Goal: Task Accomplishment & Management: Manage account settings

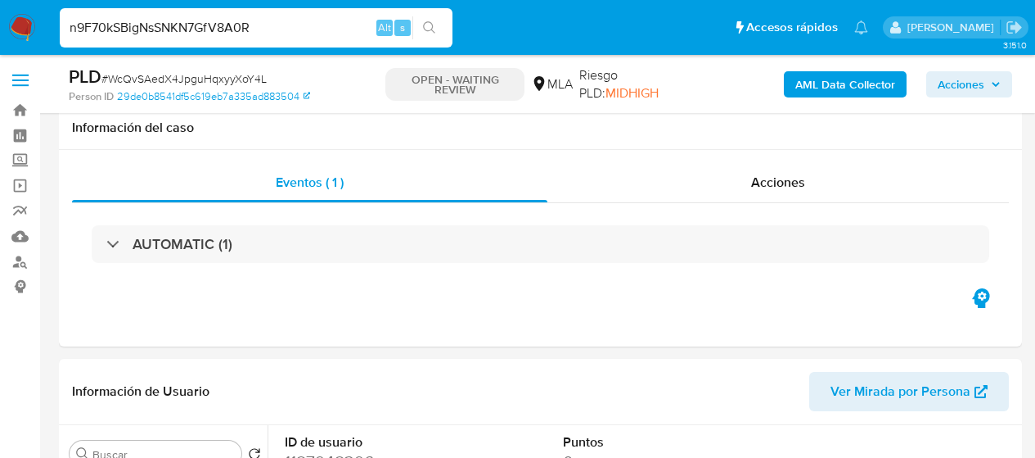
select select "10"
type input "n9F70kSBigNsSNKN7GfV8A0R"
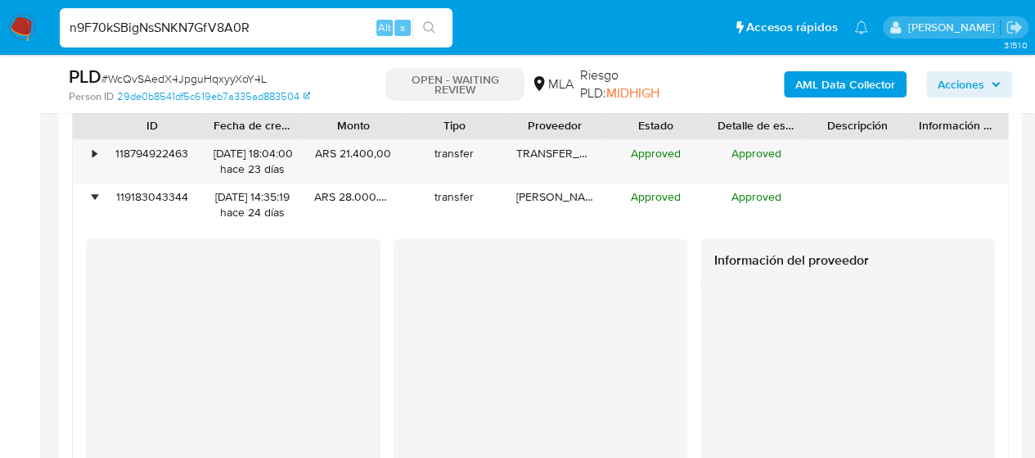
scroll to position [1246, 0]
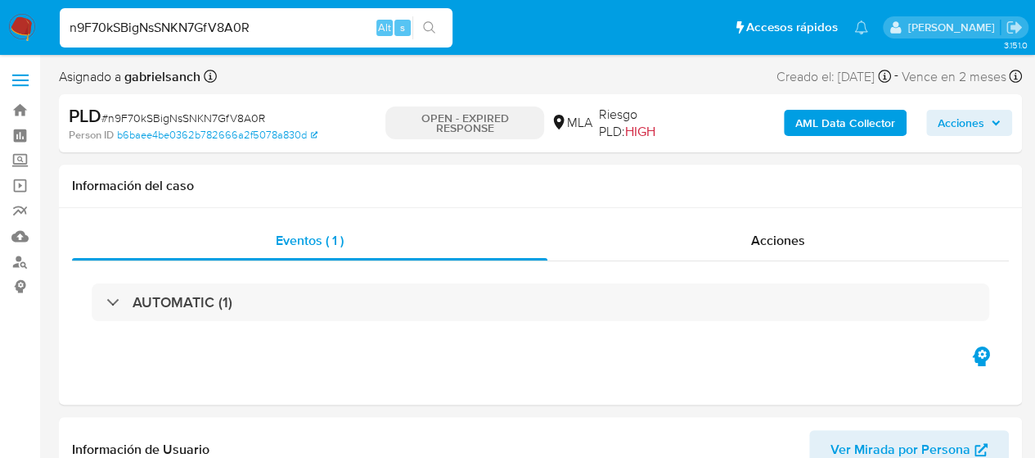
select select "10"
click at [191, 24] on input "n9F70kSBigNsSNKN7GfV8A0R" at bounding box center [256, 27] width 393 height 21
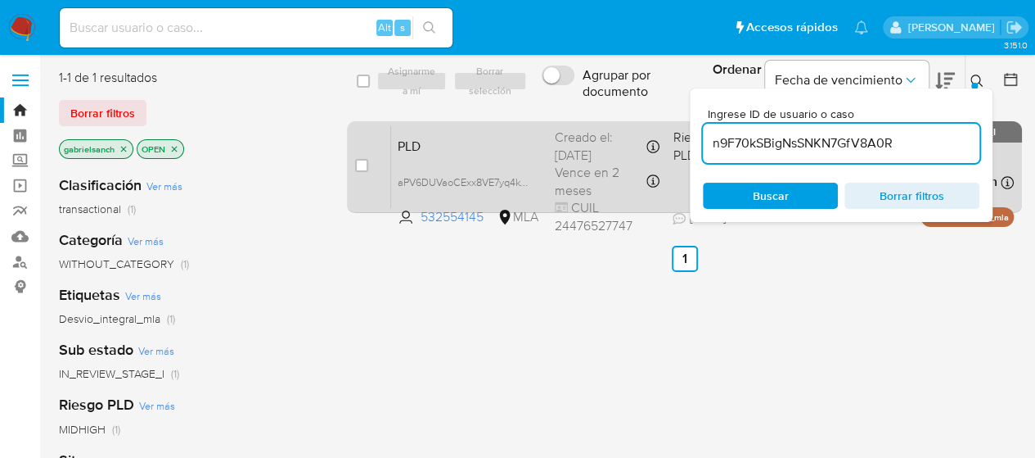
type input "n9F70kSBigNsSNKN7GfV8A0R"
click at [367, 168] on input "checkbox" at bounding box center [361, 165] width 13 height 13
checkbox input "true"
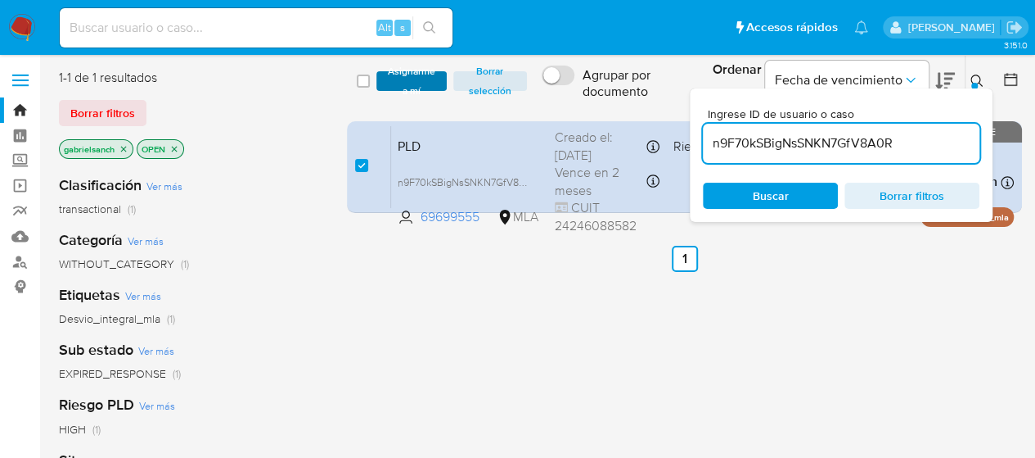
click at [384, 88] on button "Asignarme a mí" at bounding box center [412, 81] width 70 height 20
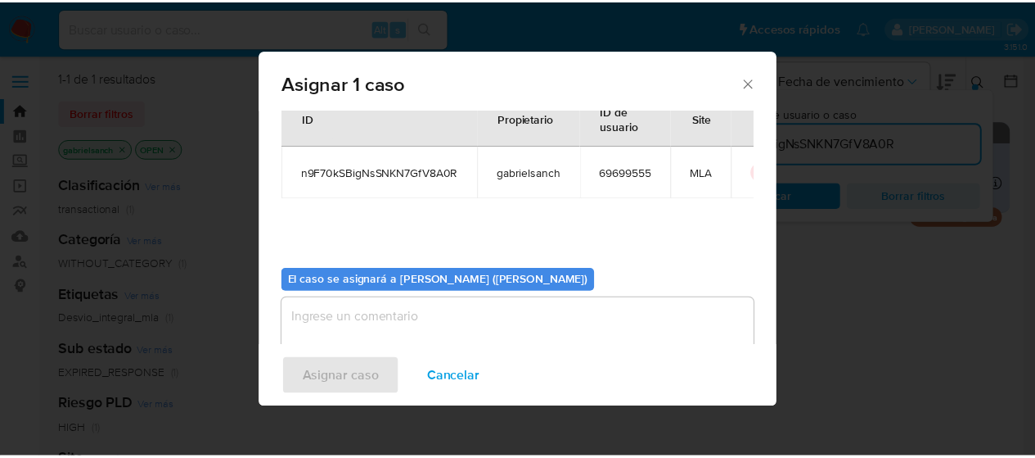
scroll to position [83, 0]
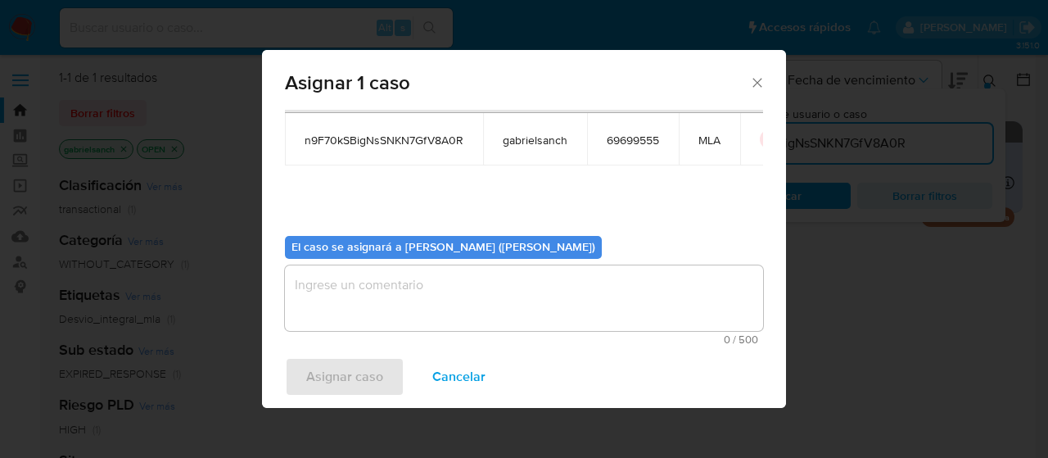
click at [377, 313] on textarea "assign-modal" at bounding box center [524, 297] width 478 height 65
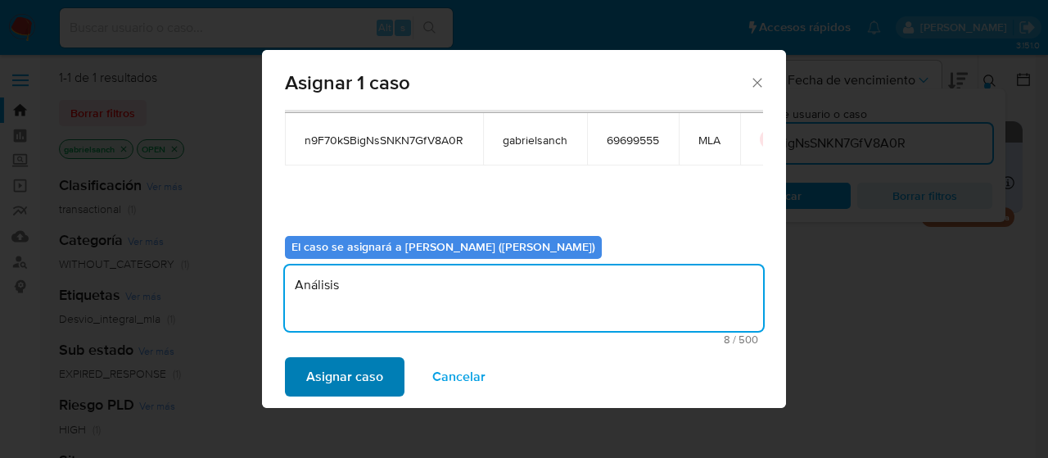
type textarea "Análisis"
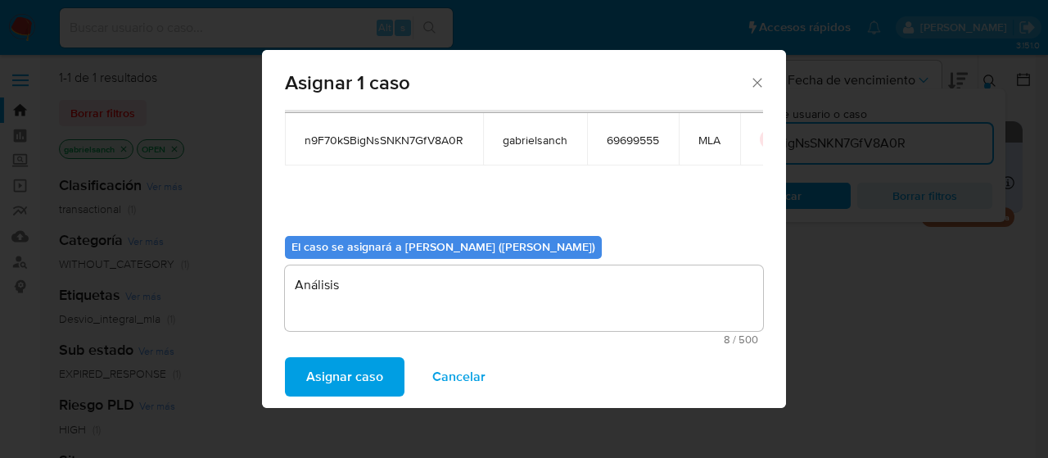
click at [374, 371] on span "Asignar caso" at bounding box center [344, 377] width 77 height 36
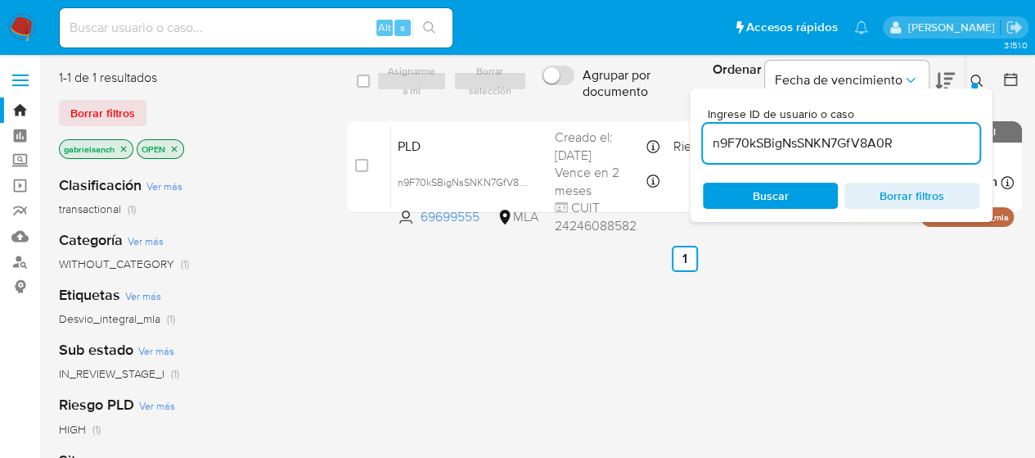
click at [136, 41] on div "Alt s" at bounding box center [256, 27] width 393 height 39
click at [131, 25] on input at bounding box center [256, 27] width 393 height 21
paste input "274571242"
type input "274571242"
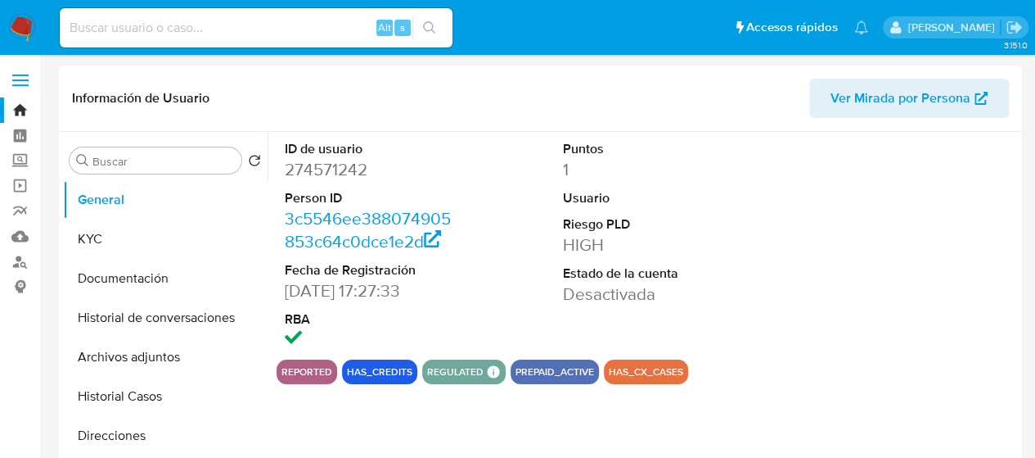
select select "10"
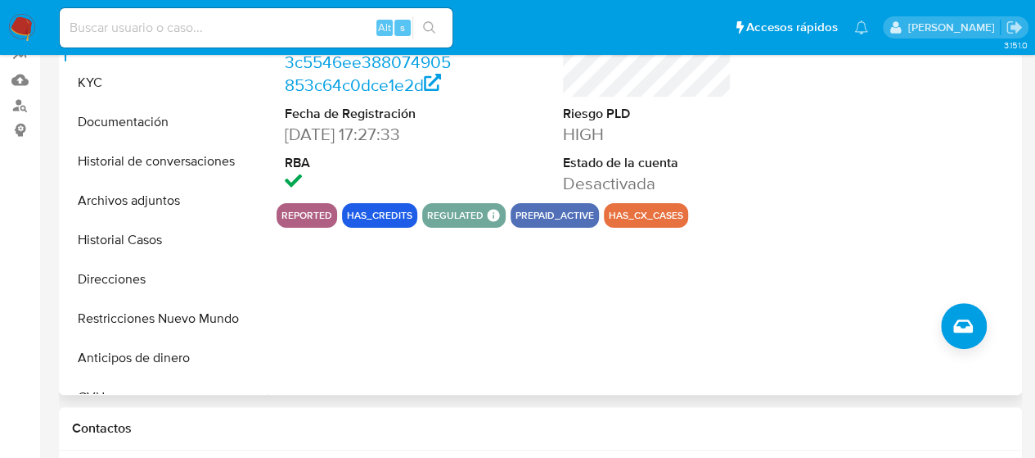
scroll to position [164, 0]
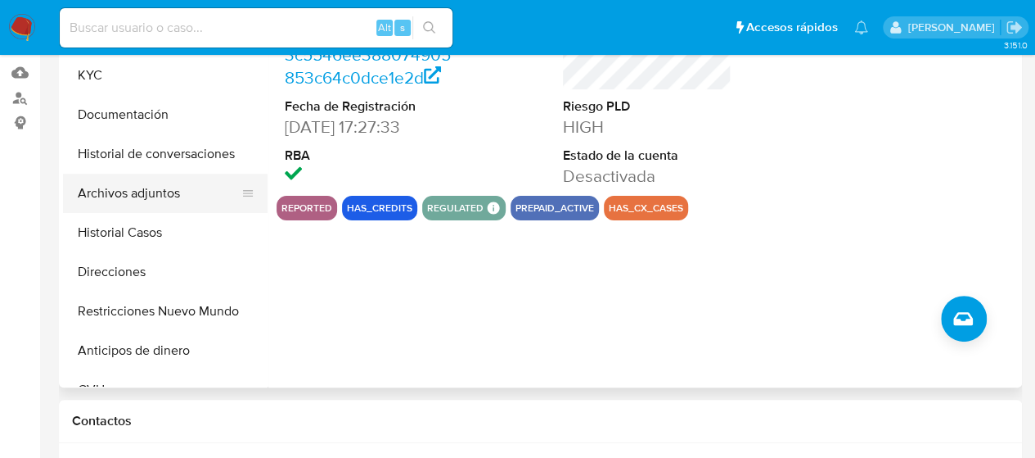
click at [144, 192] on button "Archivos adjuntos" at bounding box center [159, 193] width 192 height 39
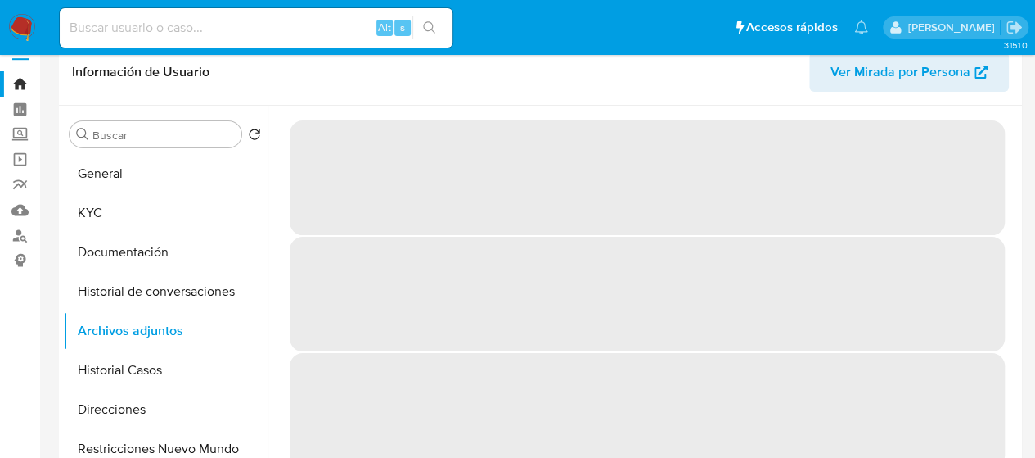
scroll to position [0, 0]
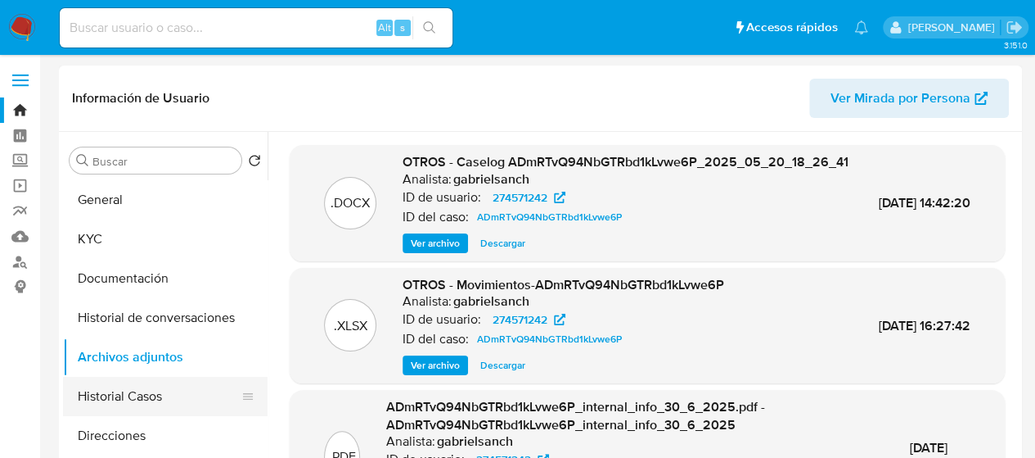
click at [178, 401] on button "Historial Casos" at bounding box center [159, 396] width 192 height 39
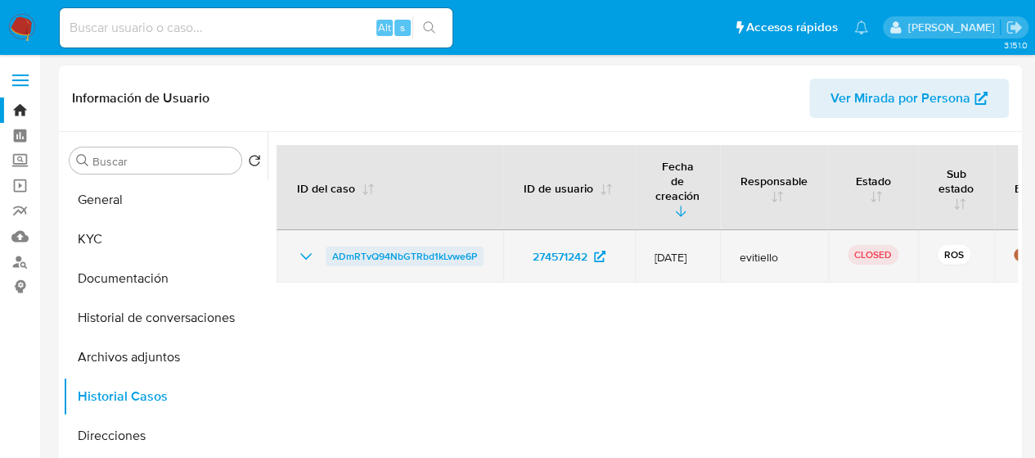
click at [409, 246] on span "ADmRTvQ94NbGTRbd1kLvwe6P" at bounding box center [404, 256] width 145 height 20
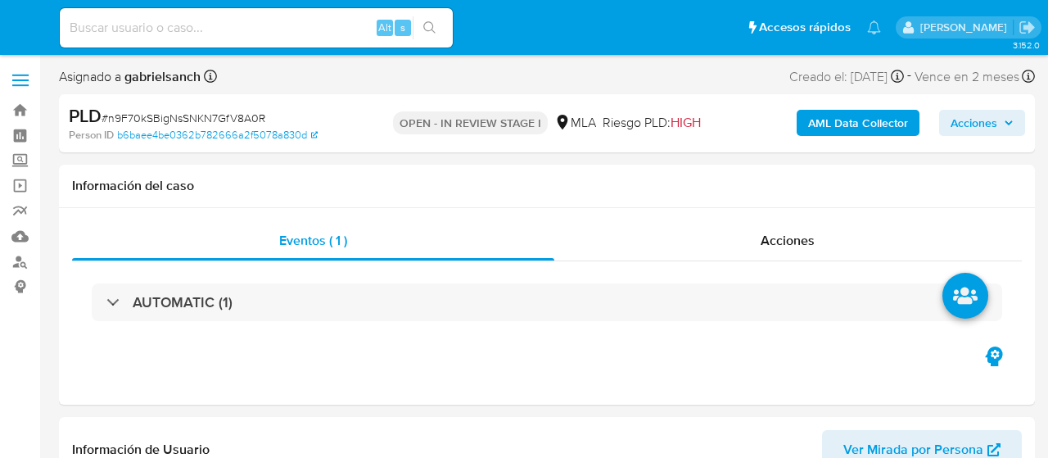
select select "10"
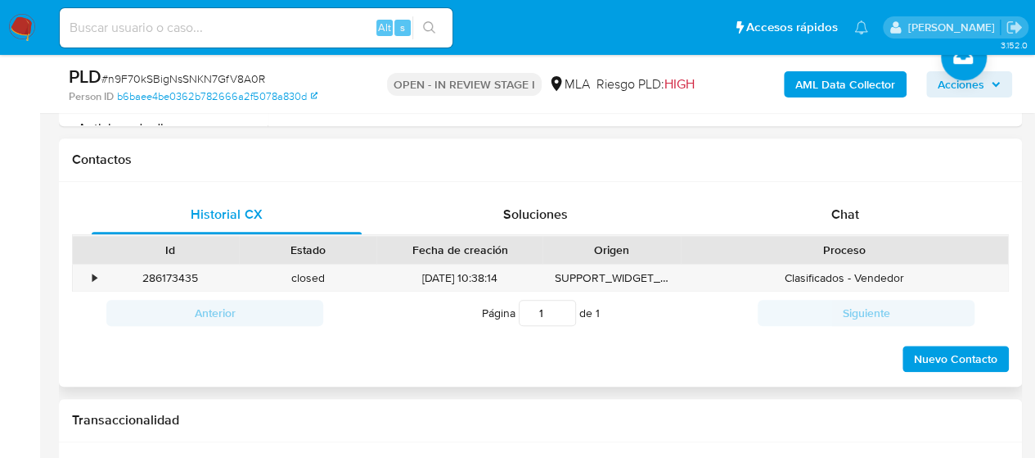
scroll to position [819, 0]
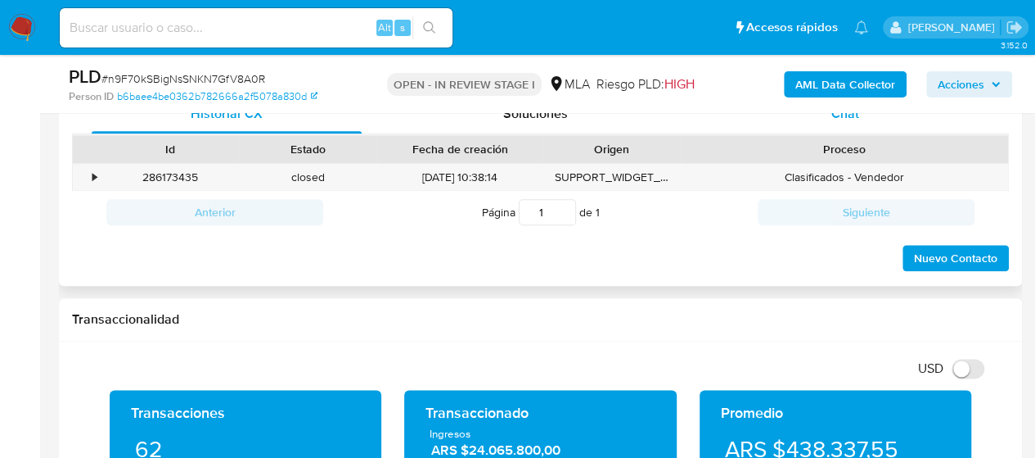
click at [817, 120] on div "Chat" at bounding box center [845, 113] width 270 height 39
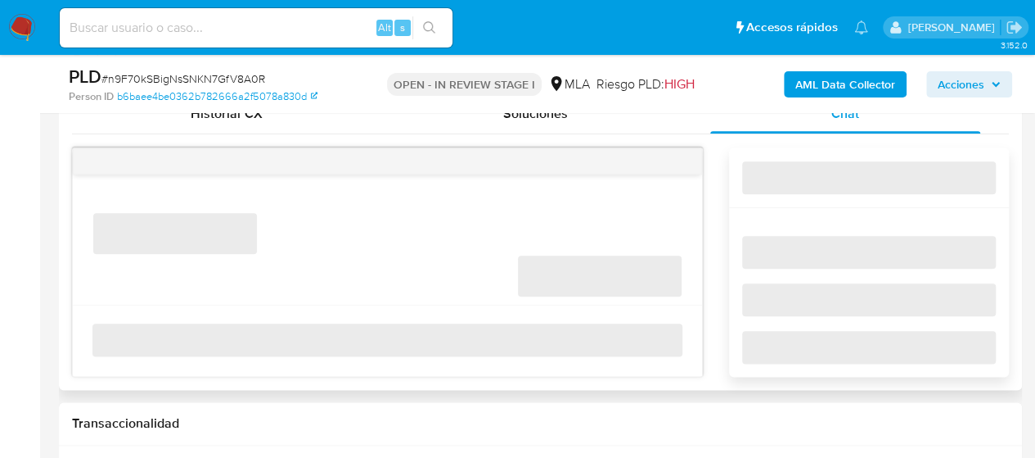
click at [291, 345] on span "‌" at bounding box center [387, 339] width 590 height 33
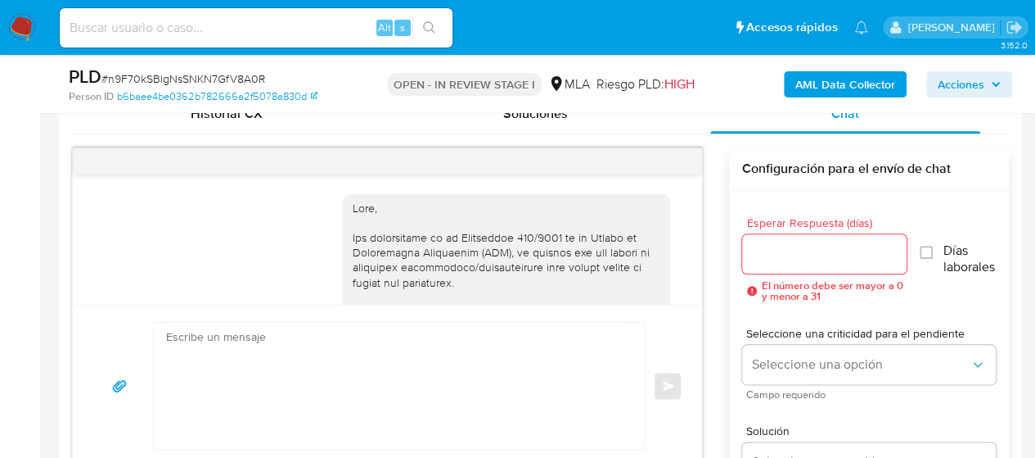
scroll to position [1157, 0]
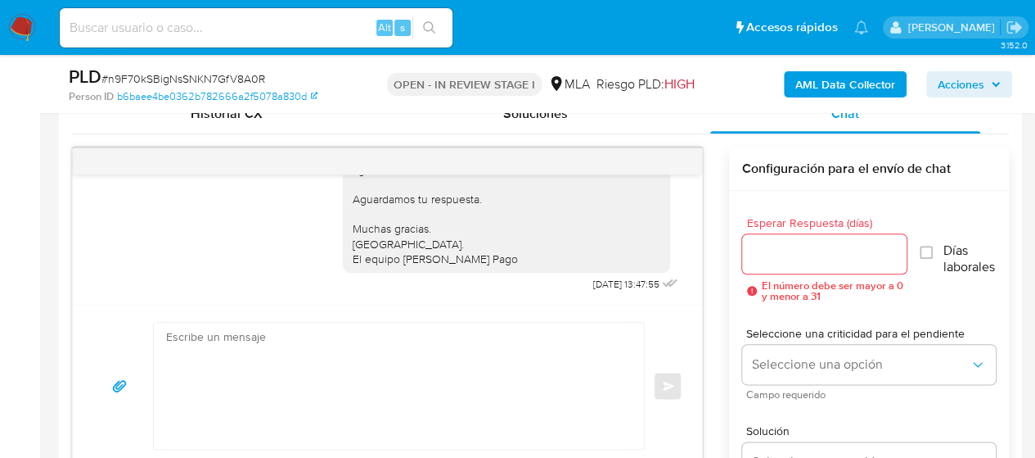
click at [327, 338] on textarea at bounding box center [395, 386] width 458 height 126
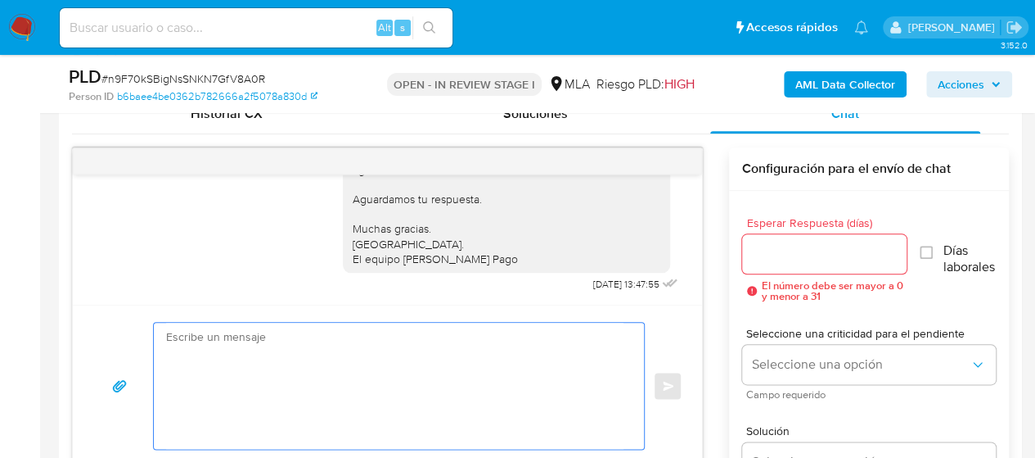
paste textarea "Hola, En función de las operaciones registradas en tu cuenta de Mercado Pago, n…"
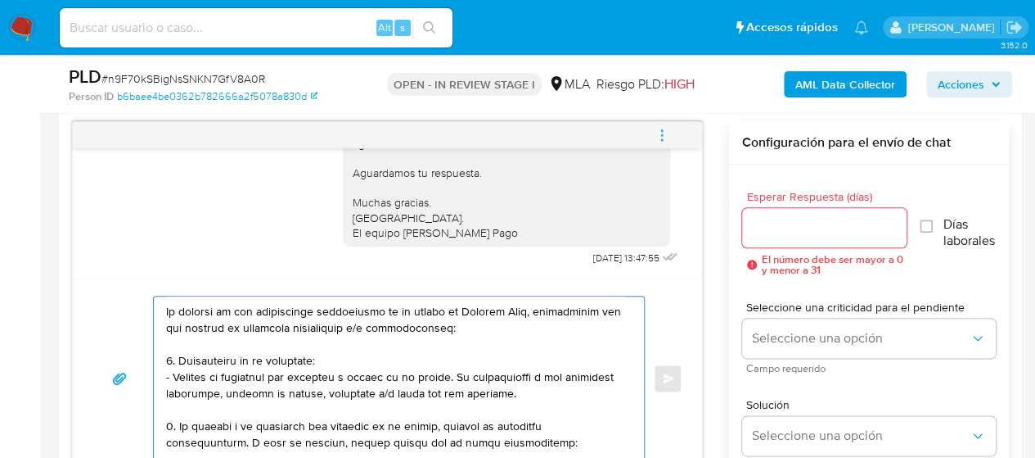
scroll to position [0, 0]
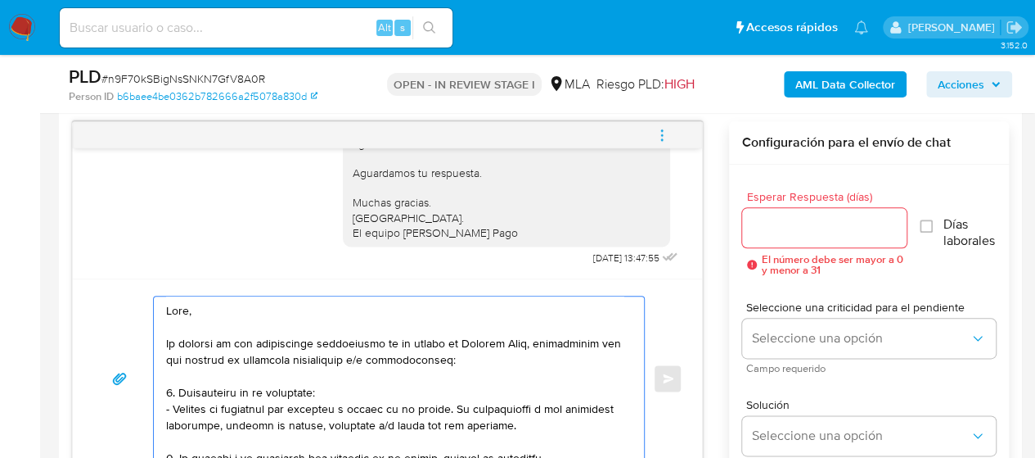
type textarea "Hola, En función de las operaciones registradas en tu cuenta de Mercado Pago, n…"
click at [780, 242] on div at bounding box center [824, 227] width 165 height 39
click at [768, 225] on input "Esperar Respuesta (días)" at bounding box center [824, 227] width 165 height 21
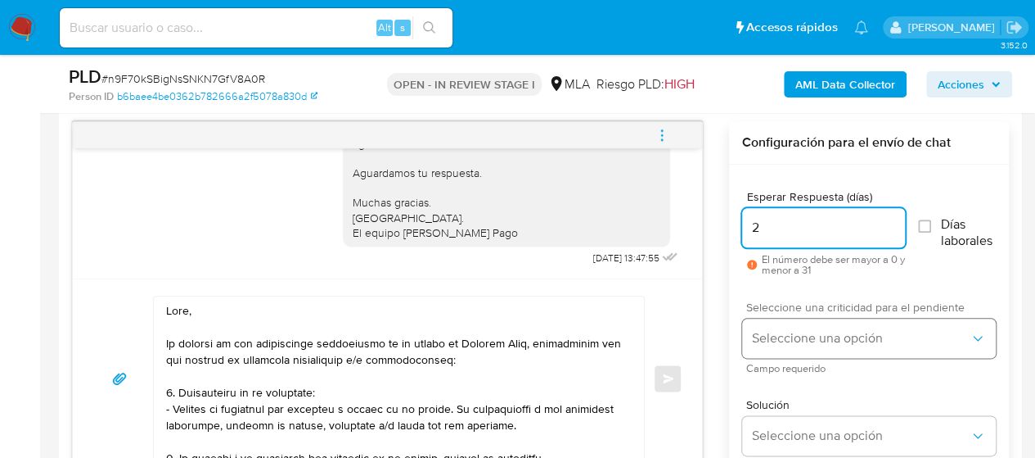
type input "2"
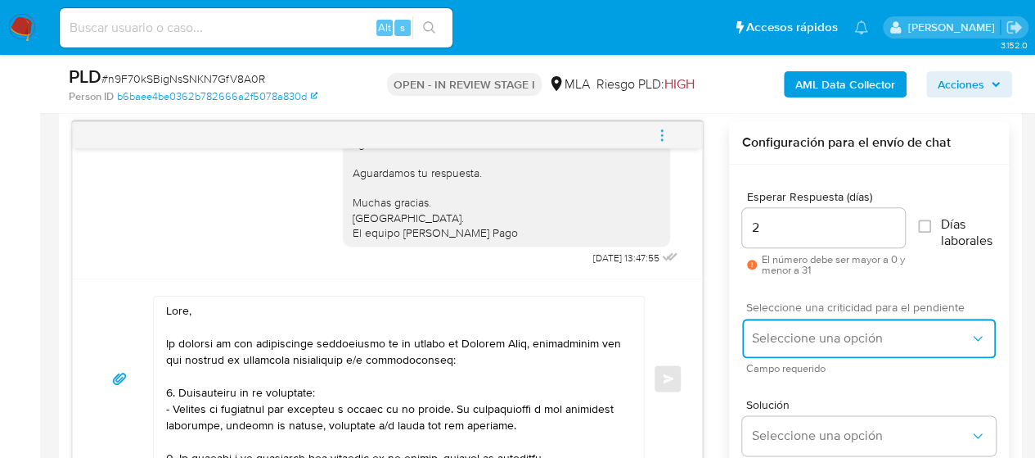
click at [760, 333] on span "Seleccione una opción" at bounding box center [861, 338] width 218 height 16
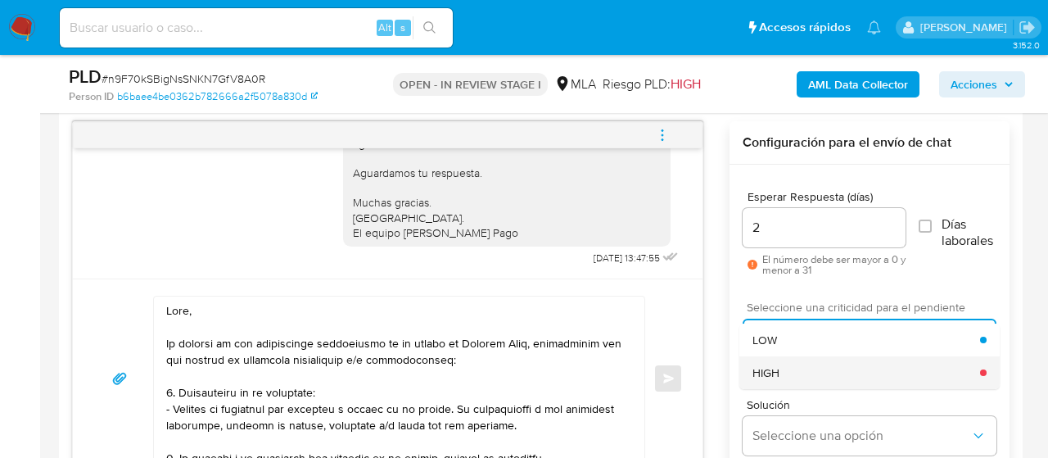
click at [802, 375] on div "HIGH" at bounding box center [866, 372] width 228 height 33
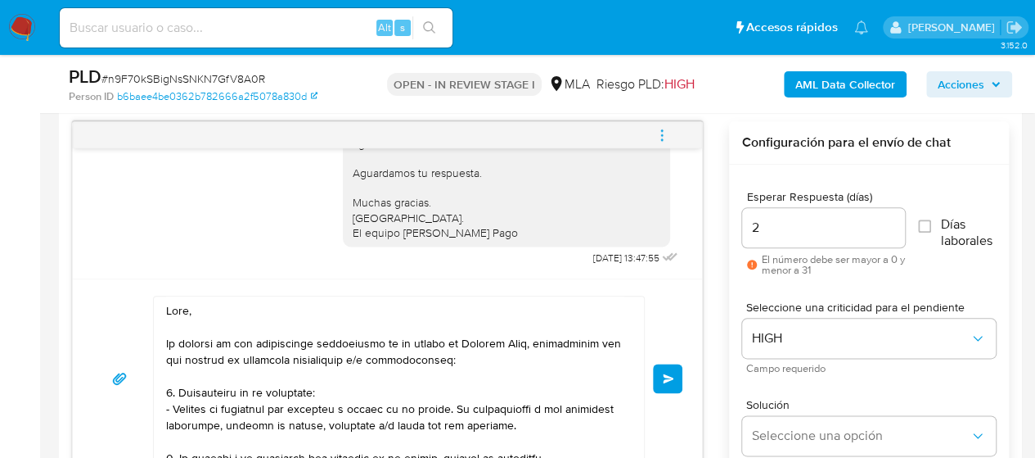
click at [676, 374] on button "Enviar" at bounding box center [667, 377] width 29 height 29
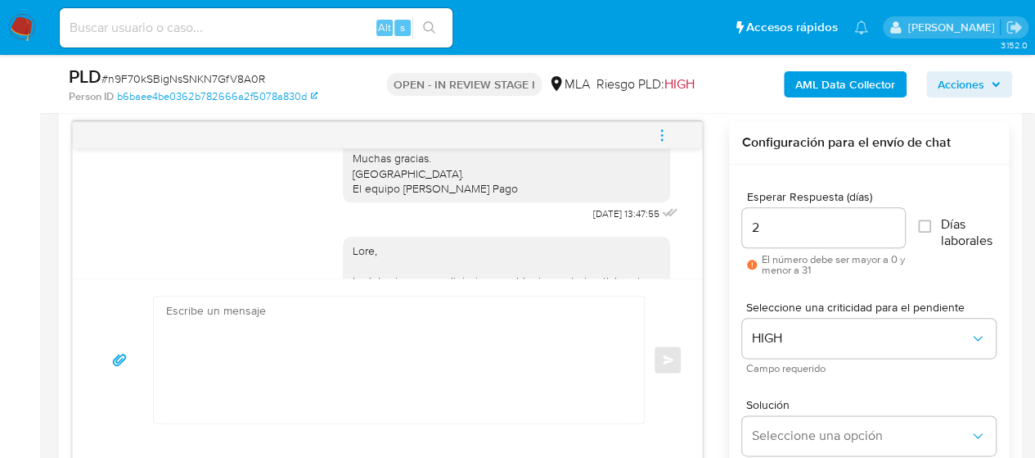
scroll to position [1771, 0]
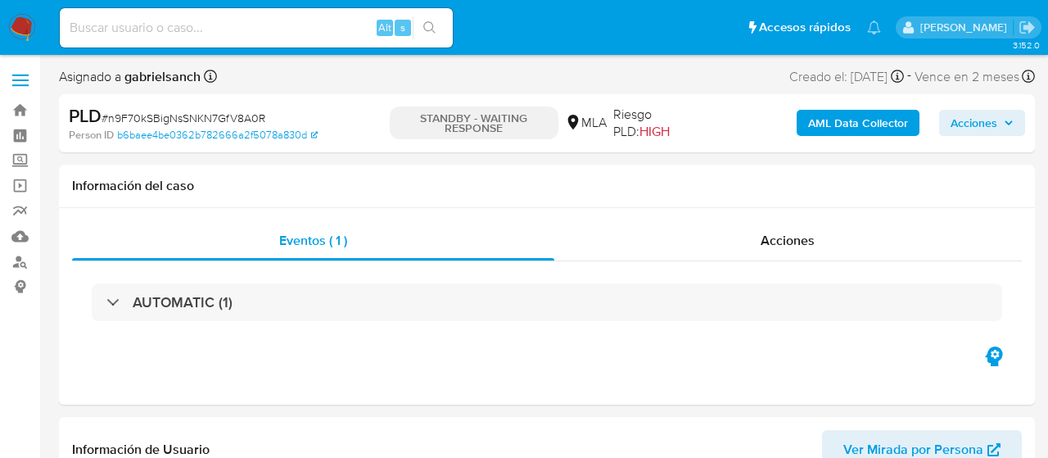
select select "10"
click at [178, 30] on input at bounding box center [256, 27] width 393 height 21
paste input "tp12btHGgpmrrUBhOVS8AaPX"
type input "tp12btHGgpmrrUBhOVS8AaPX"
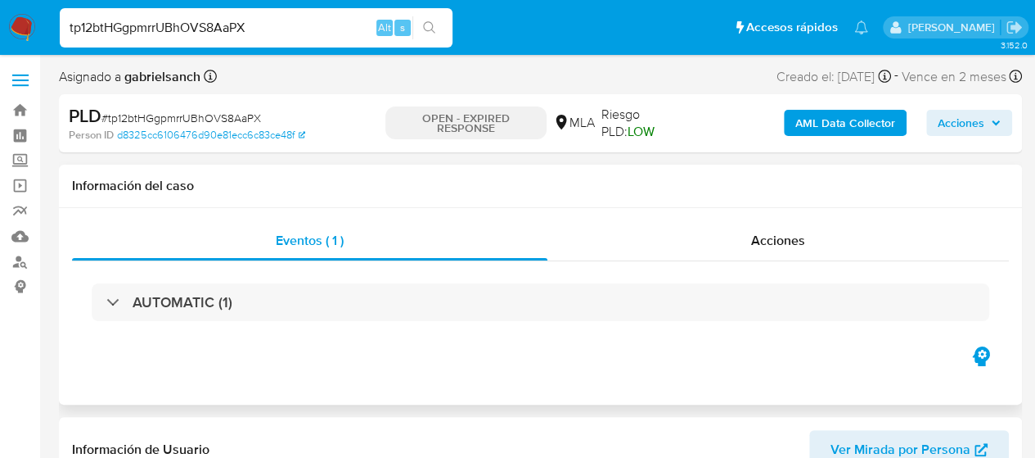
select select "10"
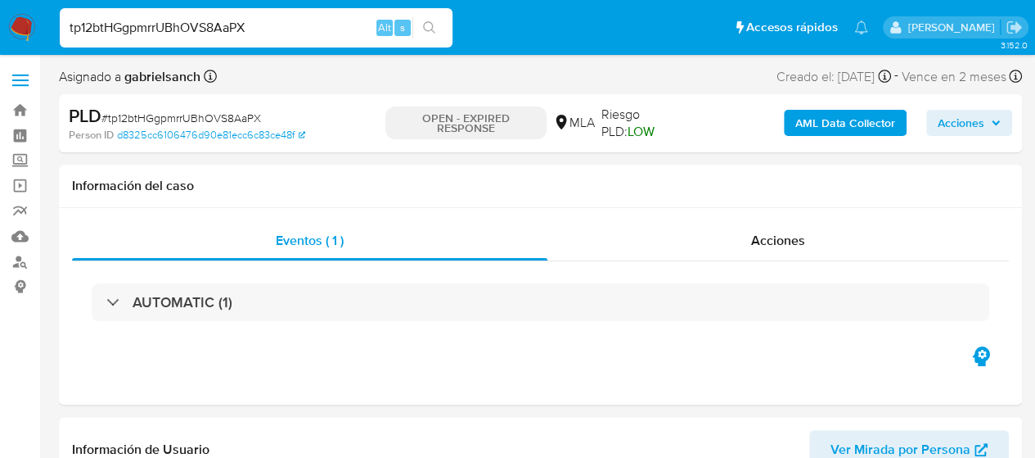
click at [228, 30] on input "tp12btHGgpmrrUBhOVS8AaPX" at bounding box center [256, 27] width 393 height 21
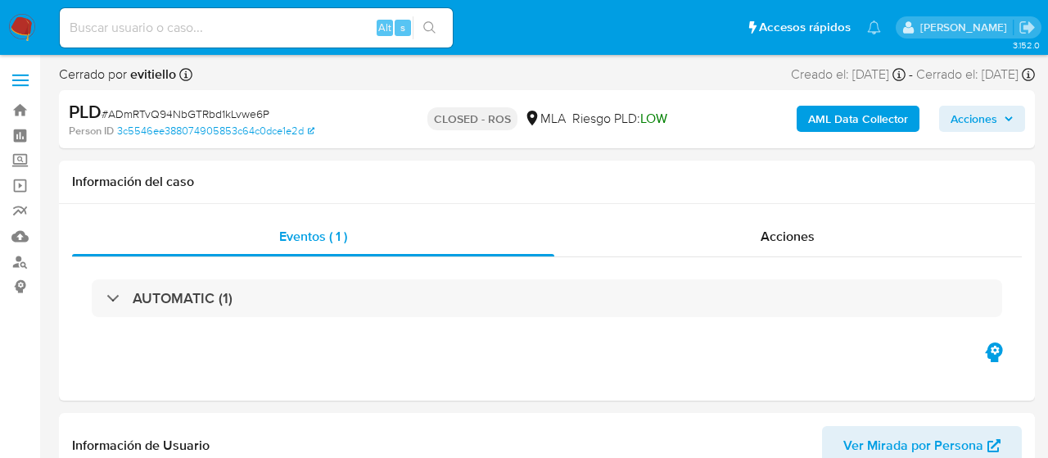
select select "10"
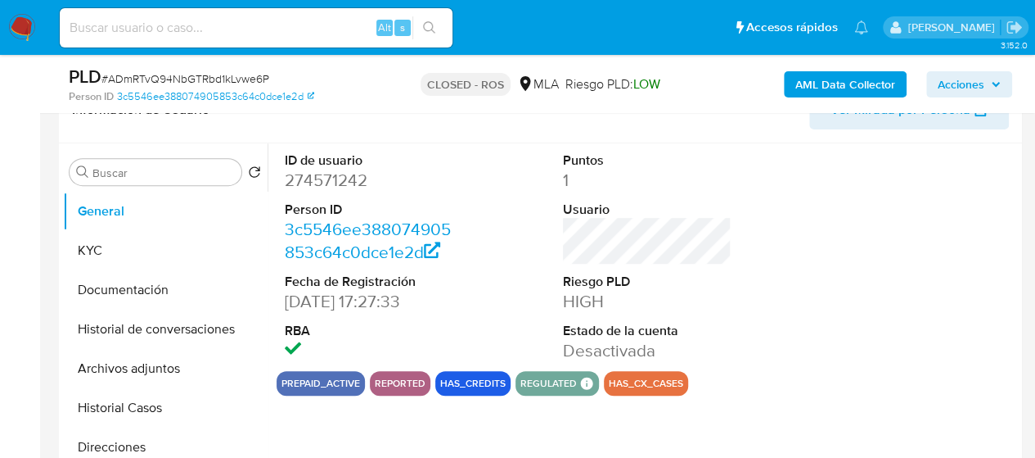
scroll to position [327, 0]
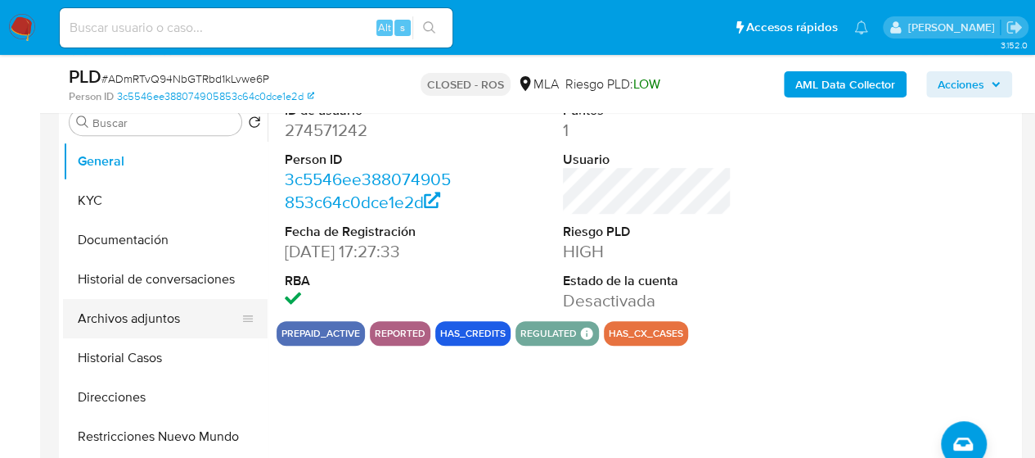
click at [141, 325] on button "Archivos adjuntos" at bounding box center [159, 318] width 192 height 39
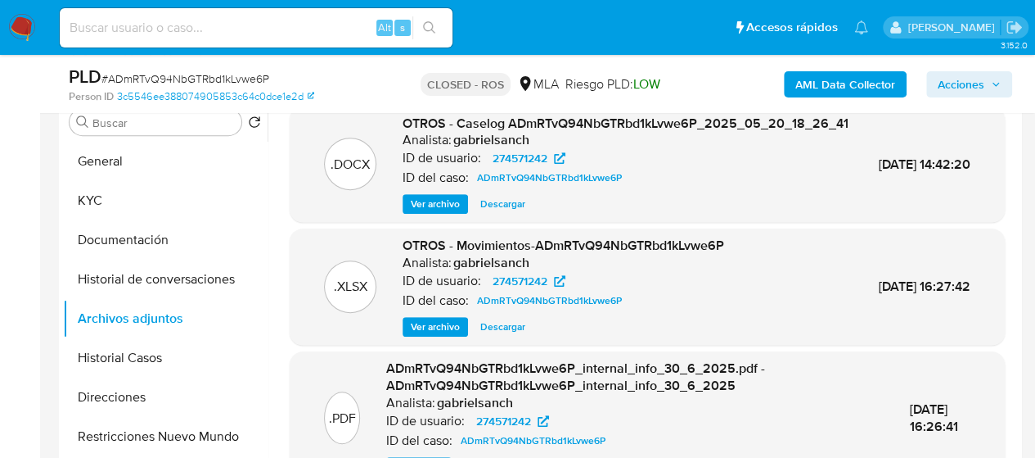
click at [491, 212] on span "Descargar" at bounding box center [502, 204] width 45 height 16
click at [176, 17] on input at bounding box center [256, 27] width 393 height 21
paste input "sCXkpETlAJ6qGajcQxvD7Jht"
type input "sCXkpETlAJ6qGajcQxvD7Jht"
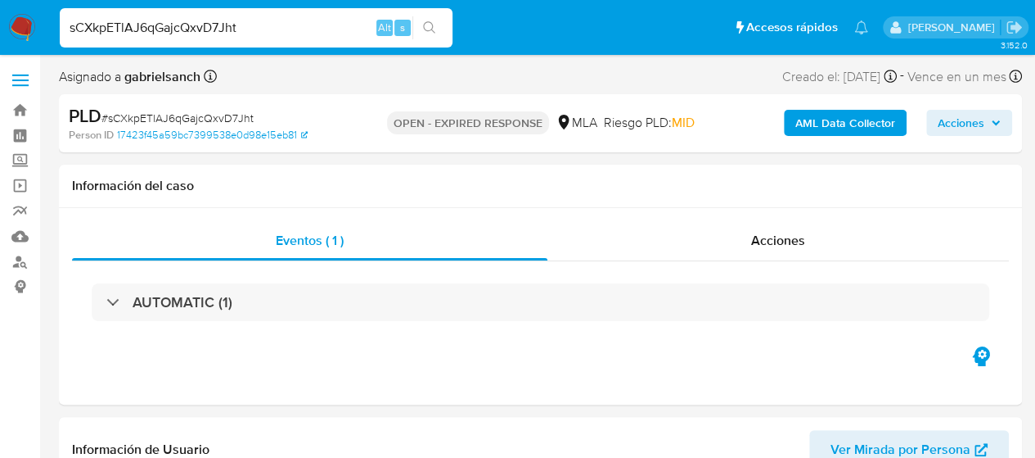
select select "10"
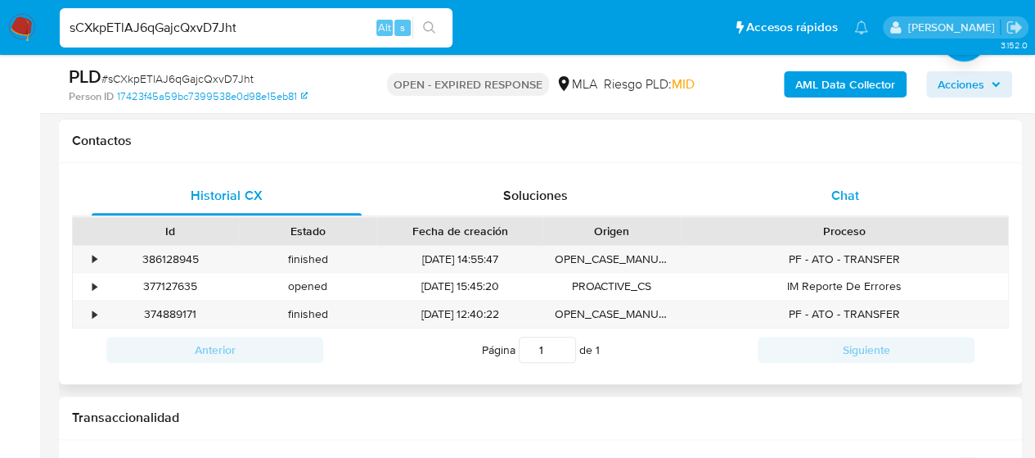
click at [791, 201] on div "Chat" at bounding box center [845, 195] width 270 height 39
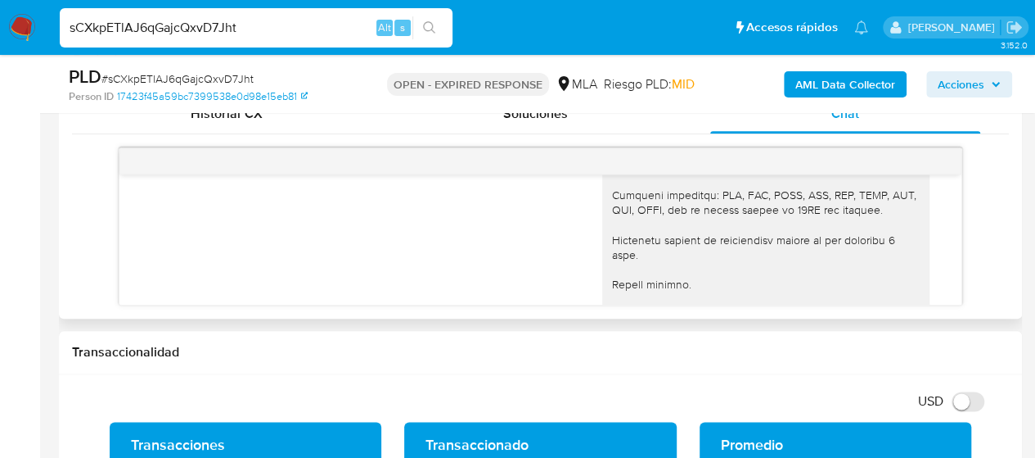
scroll to position [2683, 0]
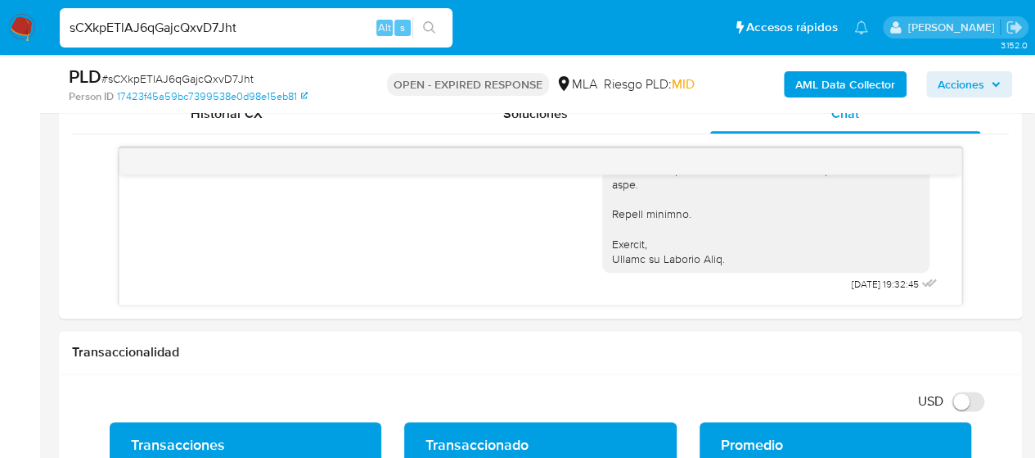
click at [103, 25] on input "sCXkpETlAJ6qGajcQxvD7Jht" at bounding box center [256, 27] width 393 height 21
paste input "5LeVhwnDASm1kaiLW6CkpsMg"
type input "5LeVhwnDASm1kaiLW6CkpsMg"
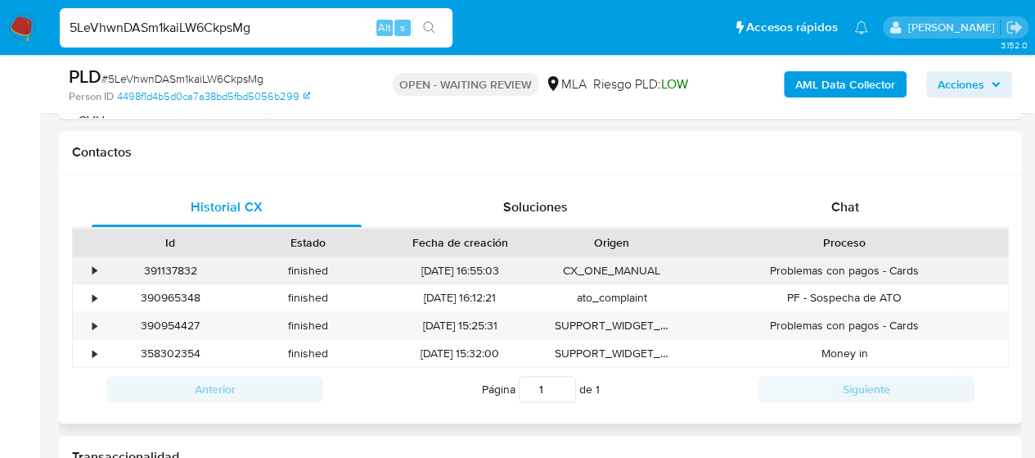
scroll to position [737, 0]
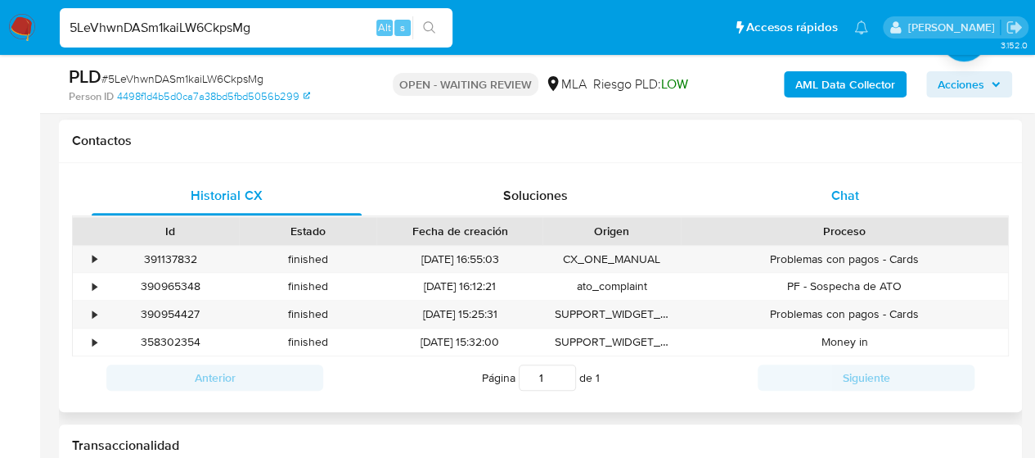
click at [868, 191] on div "Chat" at bounding box center [845, 195] width 270 height 39
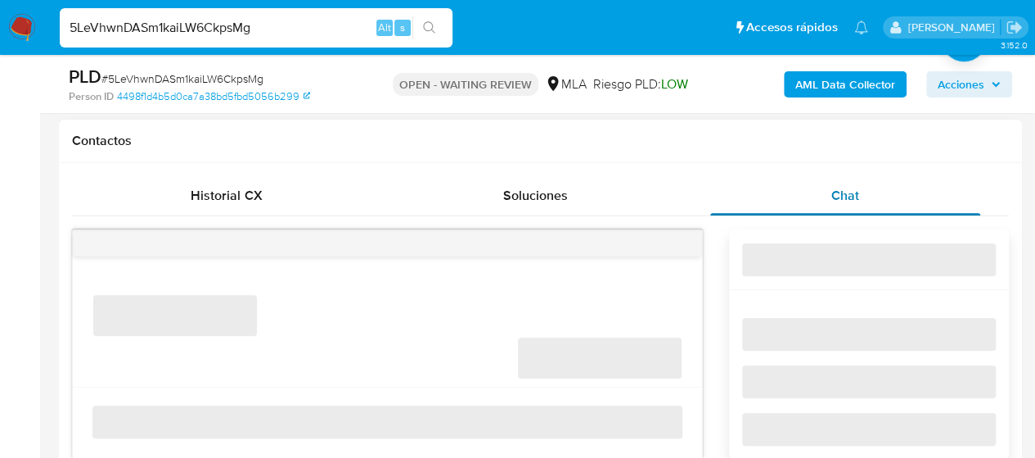
select select "10"
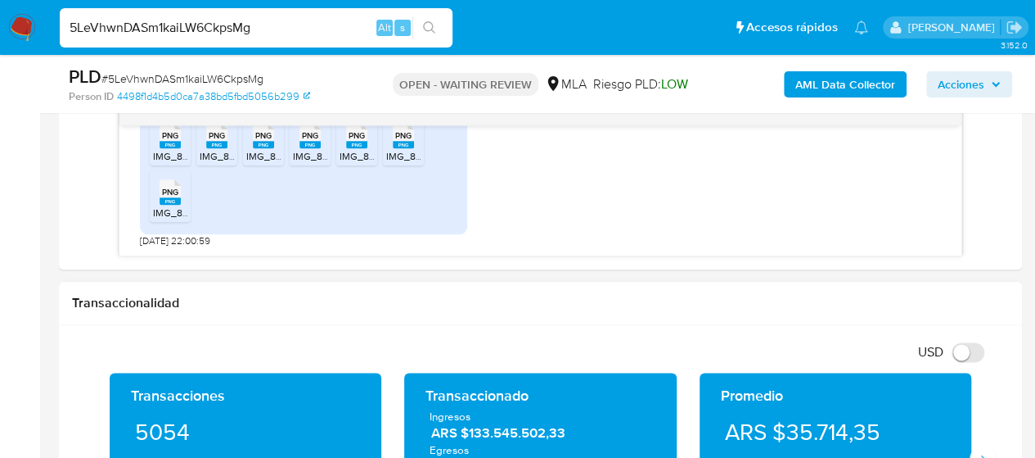
scroll to position [819, 0]
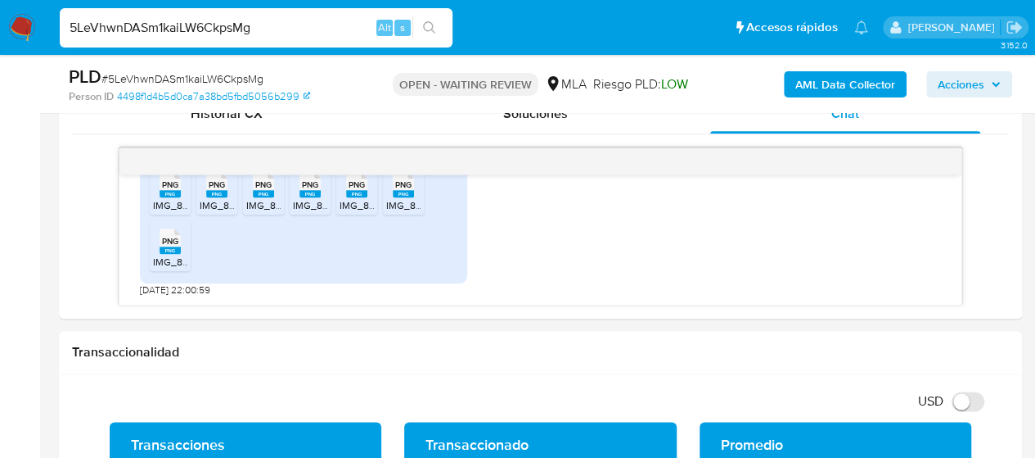
click at [175, 20] on input "5LeVhwnDASm1kaiLW6CkpsMg" at bounding box center [256, 27] width 393 height 21
paste input "7OIuRAOicgOb8ATmPkIoyOjH"
type input "7OIuRAOicgOb8ATmPkIoyOjH"
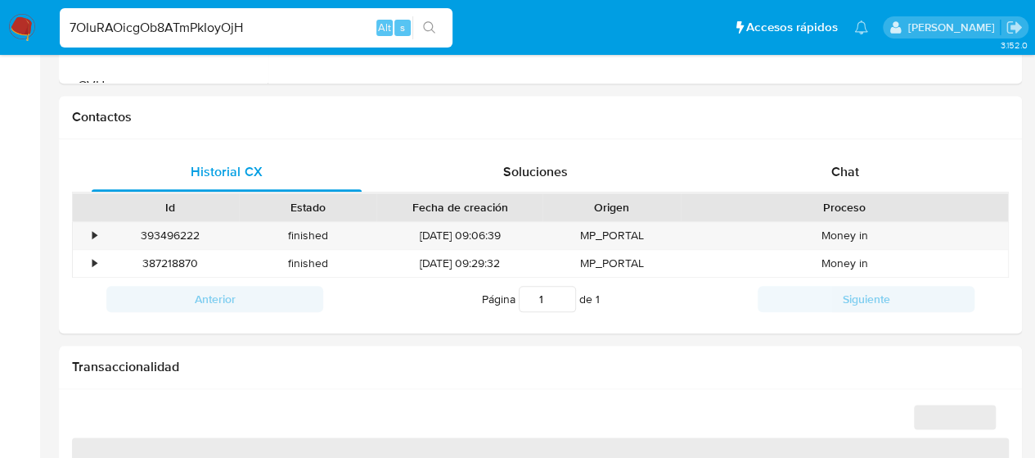
select select "10"
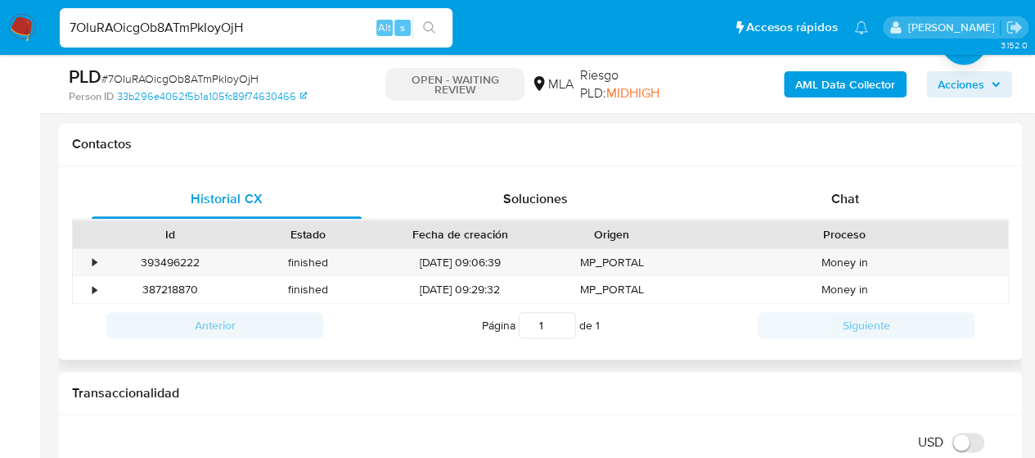
scroll to position [737, 0]
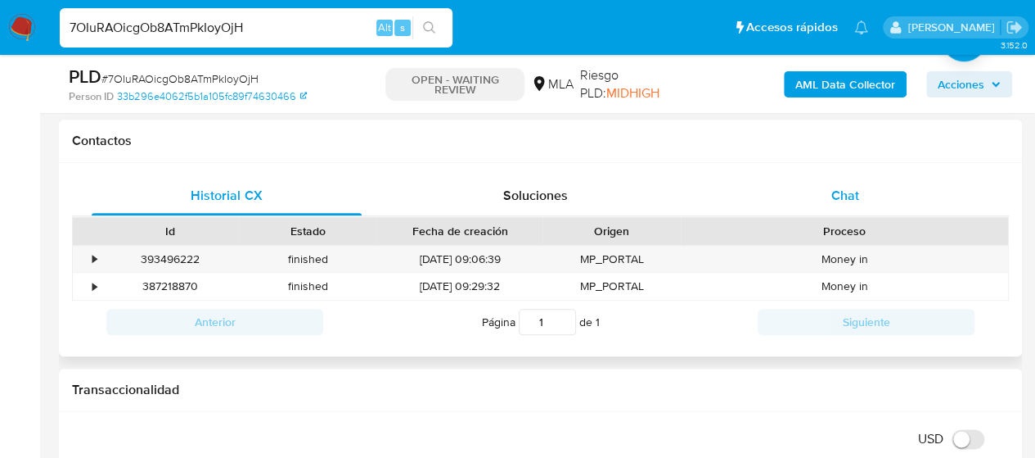
click at [814, 199] on div "Chat" at bounding box center [845, 195] width 270 height 39
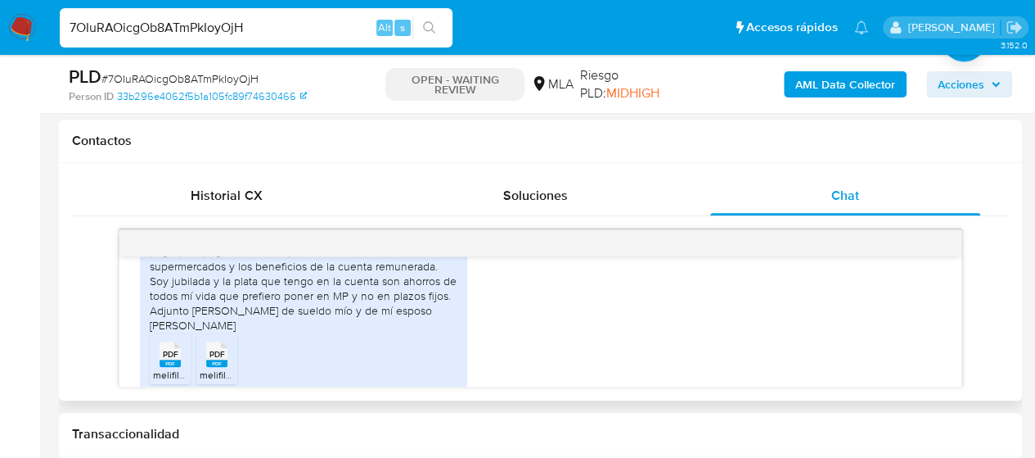
scroll to position [1310, 0]
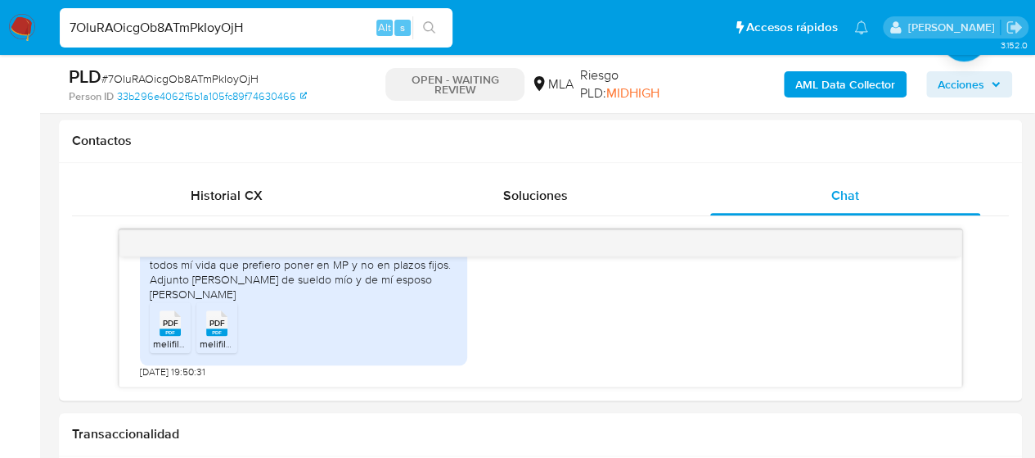
click at [148, 29] on input "7OIuRAOicgOb8ATmPkIoyOjH" at bounding box center [256, 27] width 393 height 21
paste input "b7W0MuvqR2UFiMLqjnhzh3yw"
type input "b7W0MuvqR2UFiMLqjnhzh3yw"
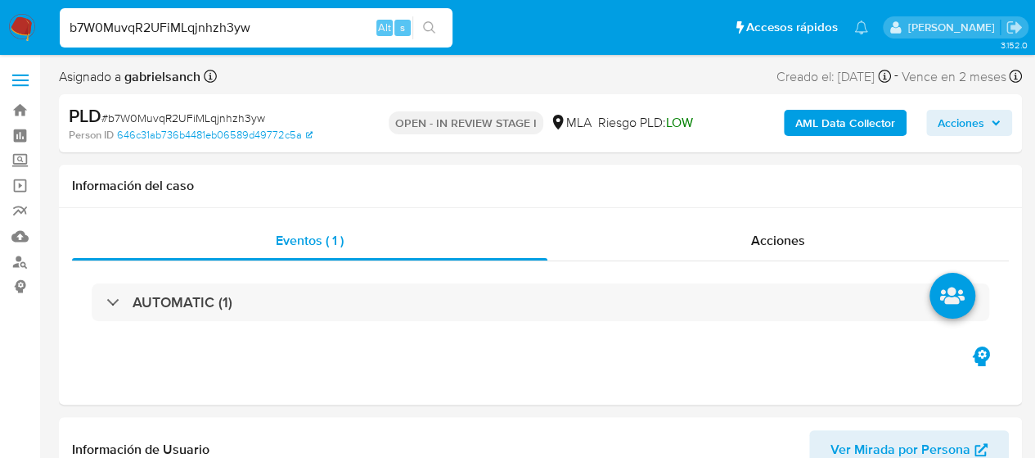
select select "10"
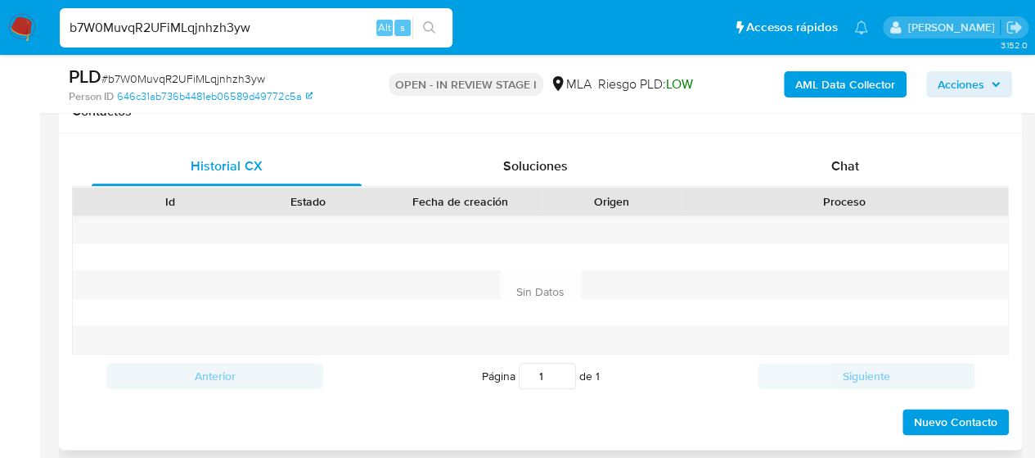
scroll to position [737, 0]
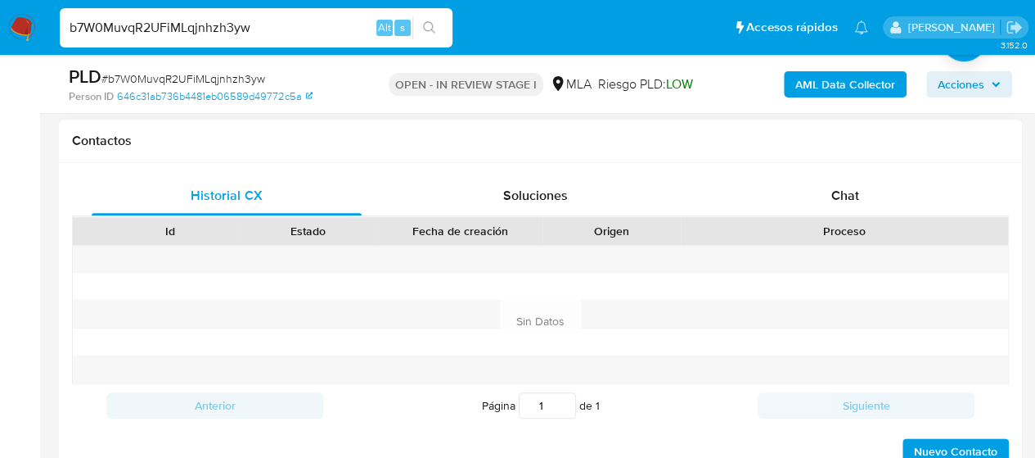
click at [843, 214] on div "Historial CX Soluciones Chat" at bounding box center [540, 196] width 937 height 40
click at [835, 208] on div "Chat" at bounding box center [845, 195] width 270 height 39
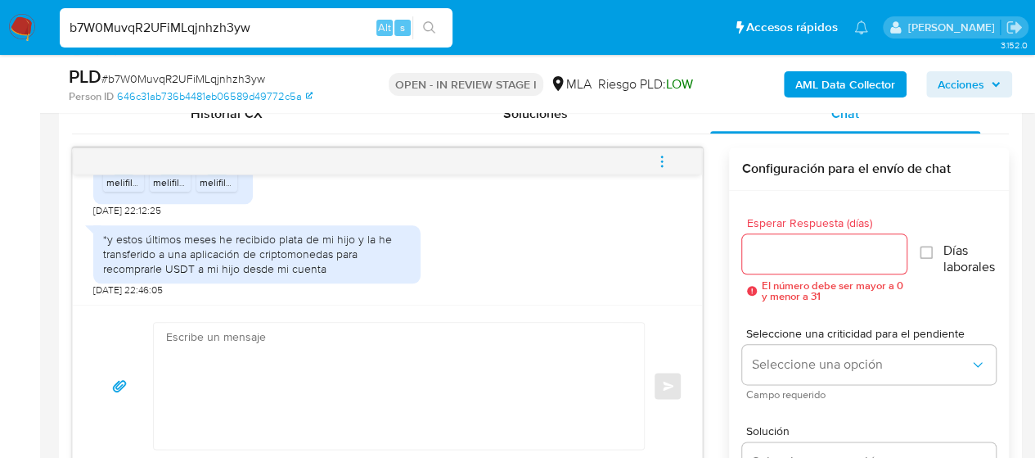
scroll to position [1107, 0]
